Goal: Task Accomplishment & Management: Use online tool/utility

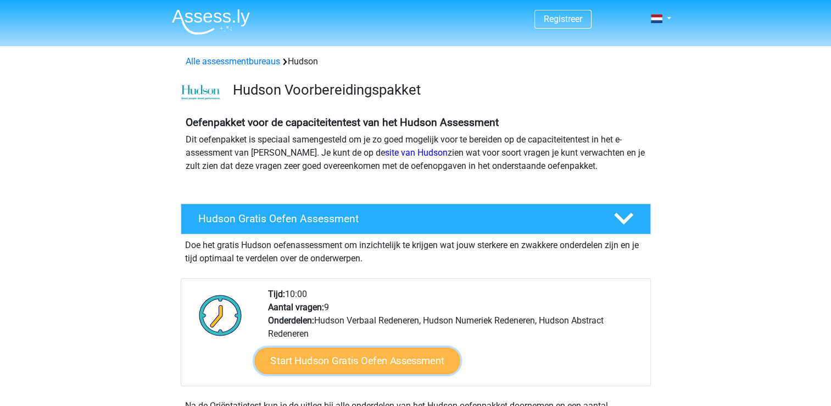
click at [391, 363] on link "Start Hudson Gratis Oefen Assessment" at bounding box center [357, 360] width 206 height 26
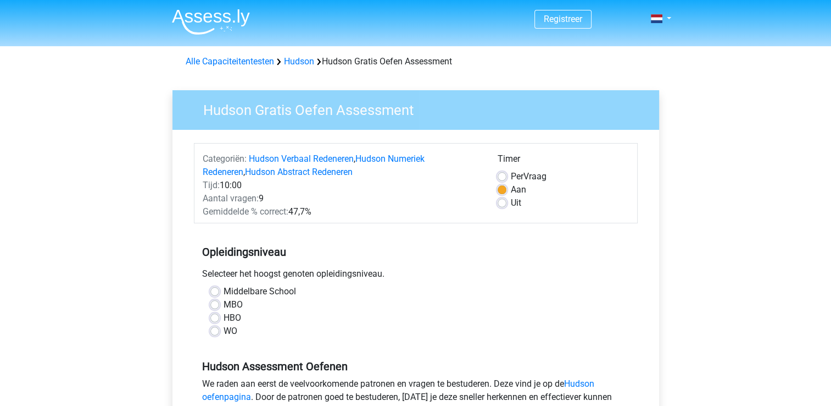
click at [224, 331] on label "WO" at bounding box center [231, 330] width 14 height 13
click at [213, 331] on input "WO" at bounding box center [214, 329] width 9 height 11
radio input "true"
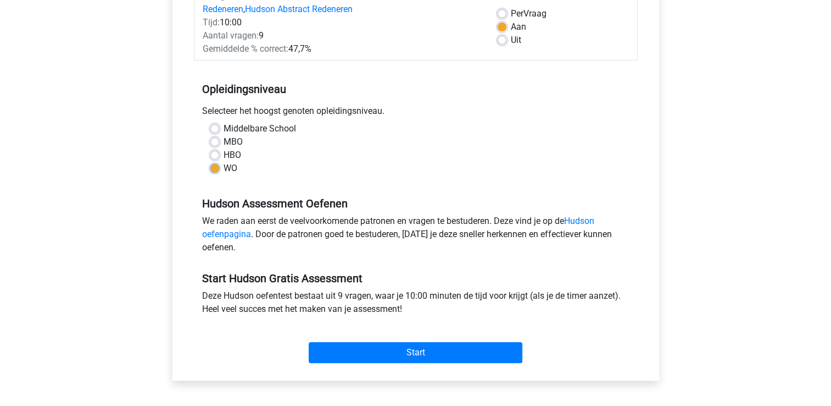
scroll to position [165, 0]
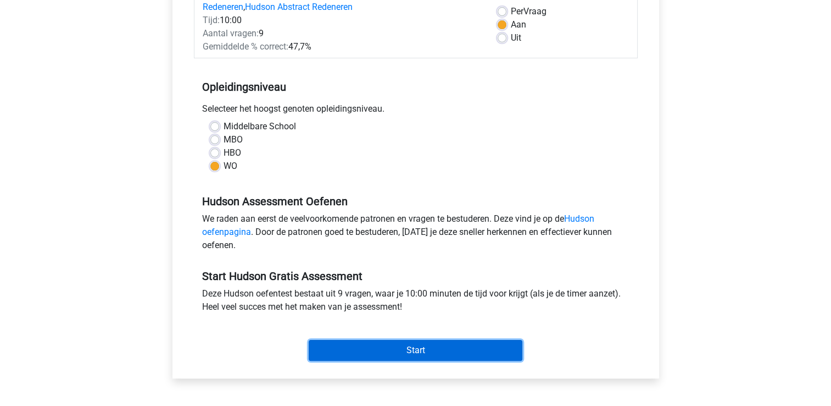
click at [369, 346] on input "Start" at bounding box center [416, 350] width 214 height 21
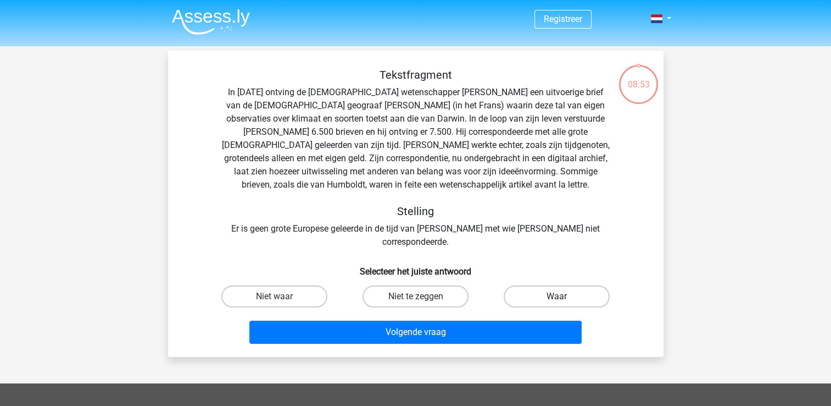
click at [549, 285] on label "Waar" at bounding box center [557, 296] width 106 height 22
click at [557, 296] on input "Waar" at bounding box center [560, 299] width 7 height 7
radio input "true"
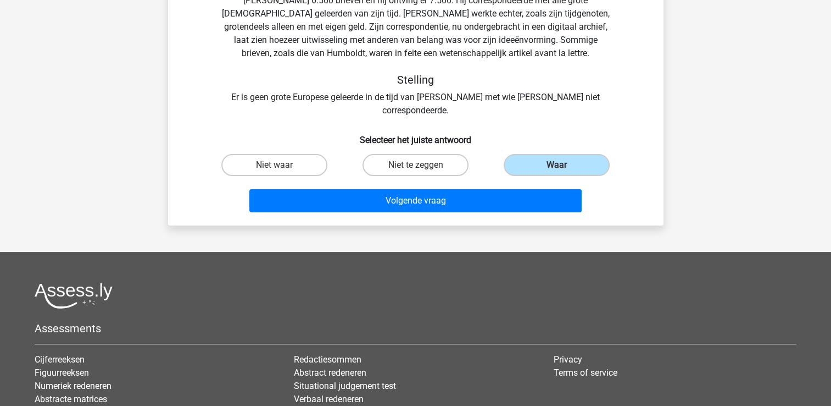
scroll to position [165, 0]
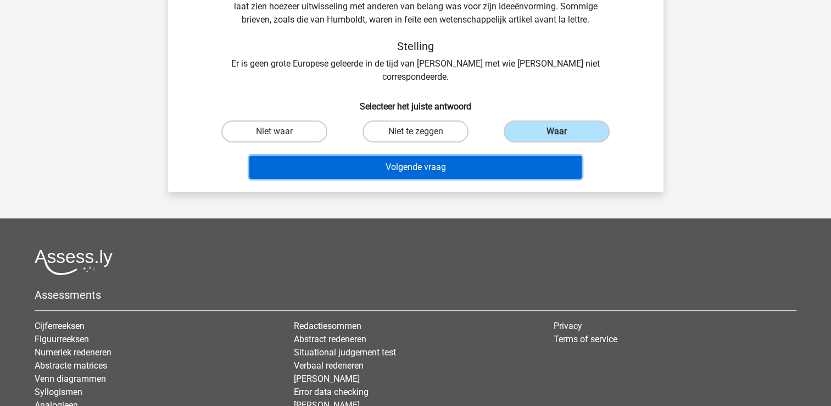
click at [419, 156] on button "Volgende vraag" at bounding box center [415, 167] width 332 height 23
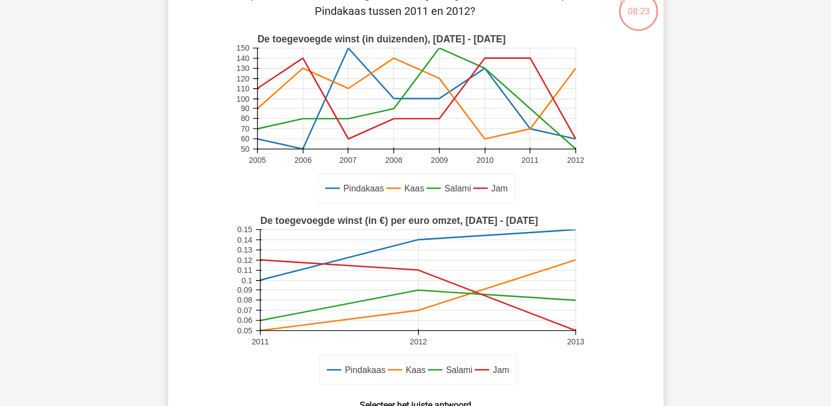
scroll to position [55, 0]
